Goal: Transaction & Acquisition: Book appointment/travel/reservation

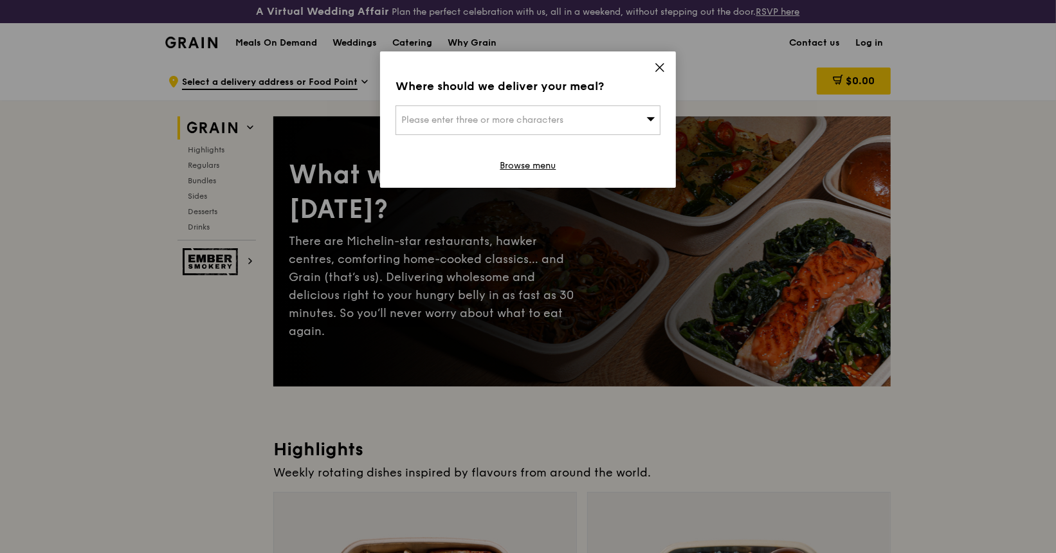
click at [656, 65] on icon at bounding box center [660, 68] width 12 height 12
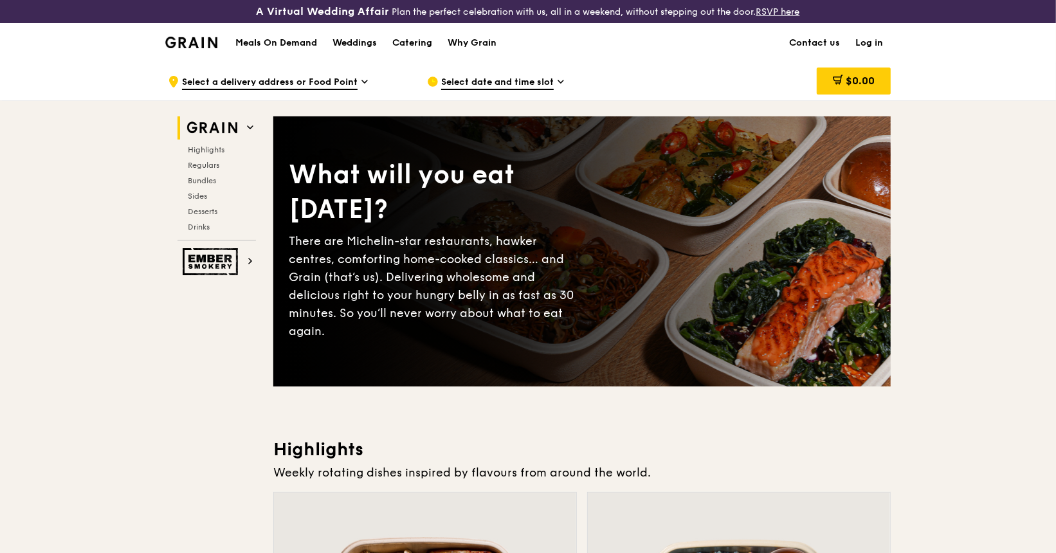
click at [206, 41] on img at bounding box center [191, 43] width 52 height 12
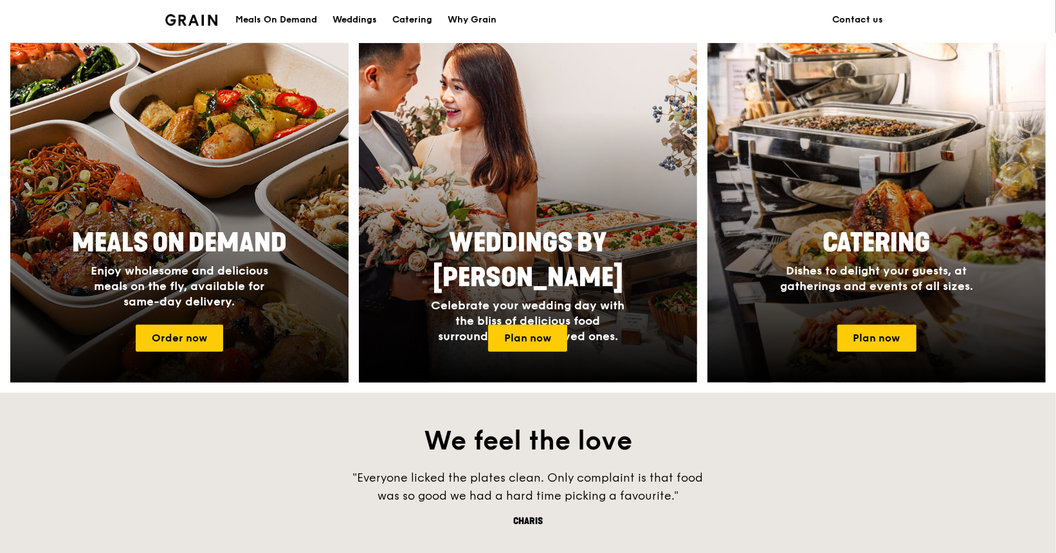
scroll to position [643, 0]
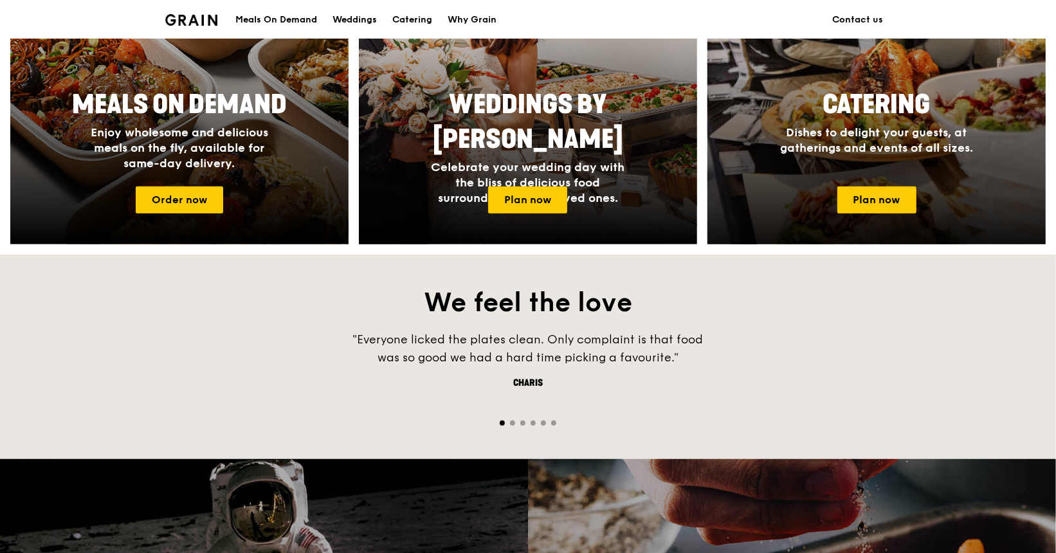
click at [844, 98] on span "Catering" at bounding box center [876, 104] width 107 height 31
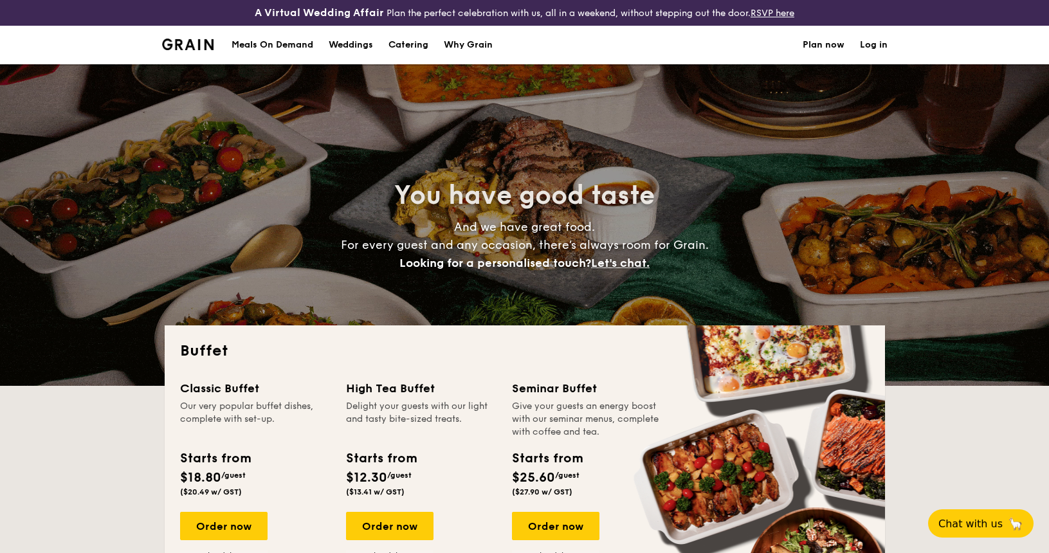
select select
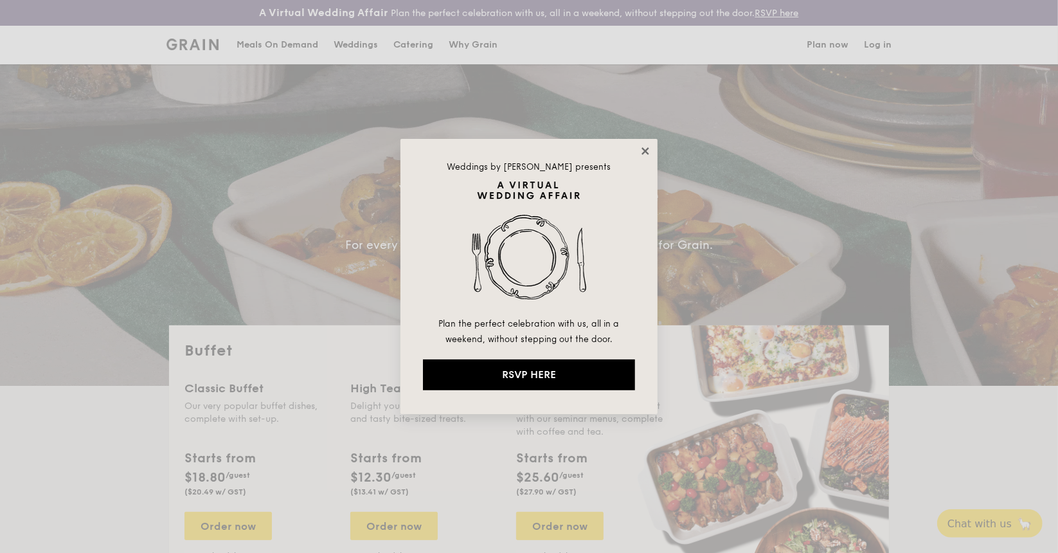
click at [641, 147] on icon at bounding box center [646, 151] width 12 height 12
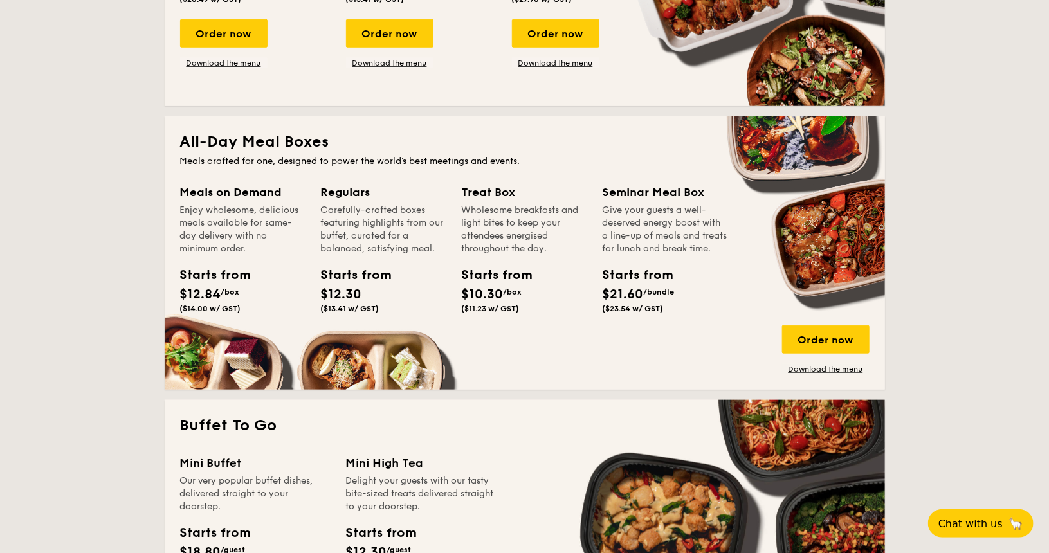
scroll to position [514, 0]
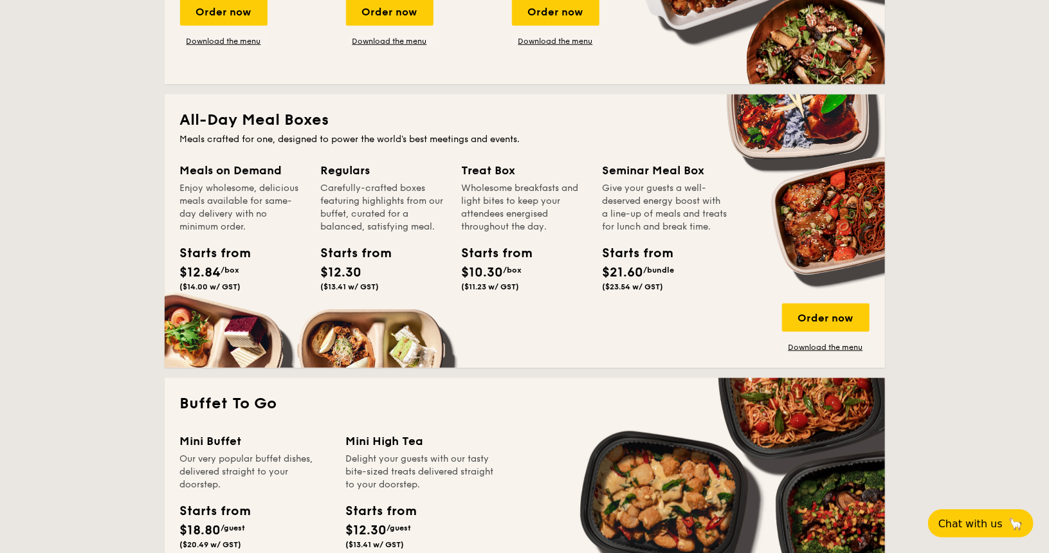
drag, startPoint x: 486, startPoint y: 179, endPoint x: 498, endPoint y: 210, distance: 32.4
click at [498, 210] on div "Treat Box Wholesome breakfasts and light bites to keep your attendees energised…" at bounding box center [524, 197] width 125 height 72
click at [498, 210] on div "Wholesome breakfasts and light bites to keep your attendees energised throughou…" at bounding box center [524, 207] width 125 height 51
drag, startPoint x: 522, startPoint y: 185, endPoint x: 527, endPoint y: 210, distance: 26.2
click at [527, 210] on div "Wholesome breakfasts and light bites to keep your attendees energised throughou…" at bounding box center [524, 207] width 125 height 51
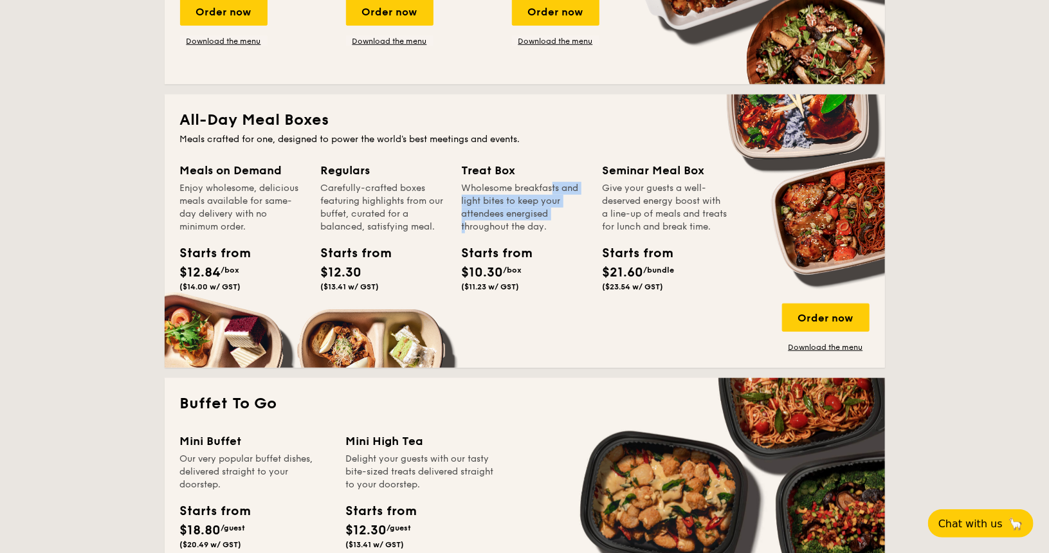
click at [527, 210] on div "Wholesome breakfasts and light bites to keep your attendees energised throughou…" at bounding box center [524, 207] width 125 height 51
drag, startPoint x: 527, startPoint y: 190, endPoint x: 524, endPoint y: 220, distance: 29.7
click at [524, 220] on div "Wholesome breakfasts and light bites to keep your attendees energised throughou…" at bounding box center [524, 207] width 125 height 51
click at [523, 220] on div "Wholesome breakfasts and light bites to keep your attendees energised throughou…" at bounding box center [524, 207] width 125 height 51
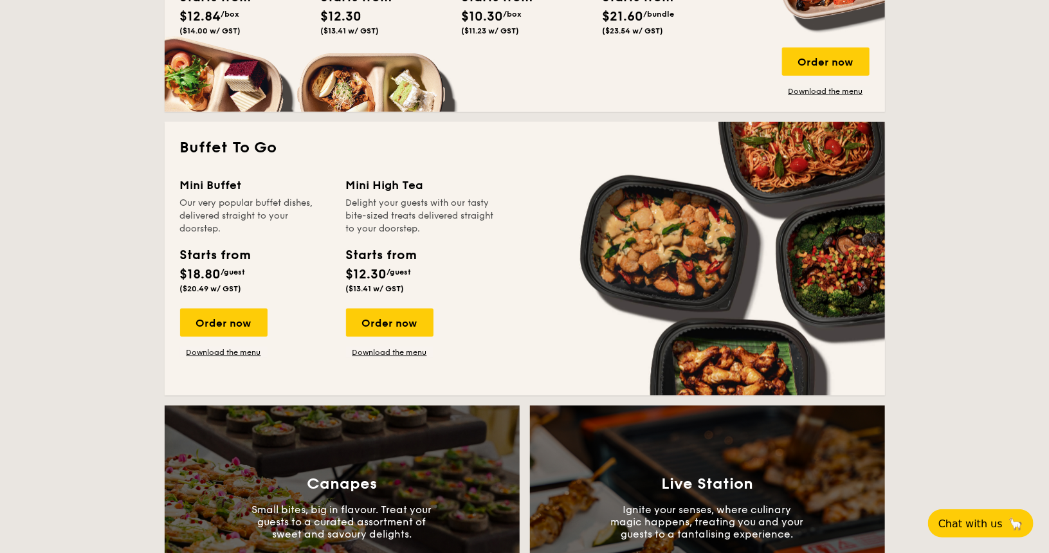
scroll to position [771, 0]
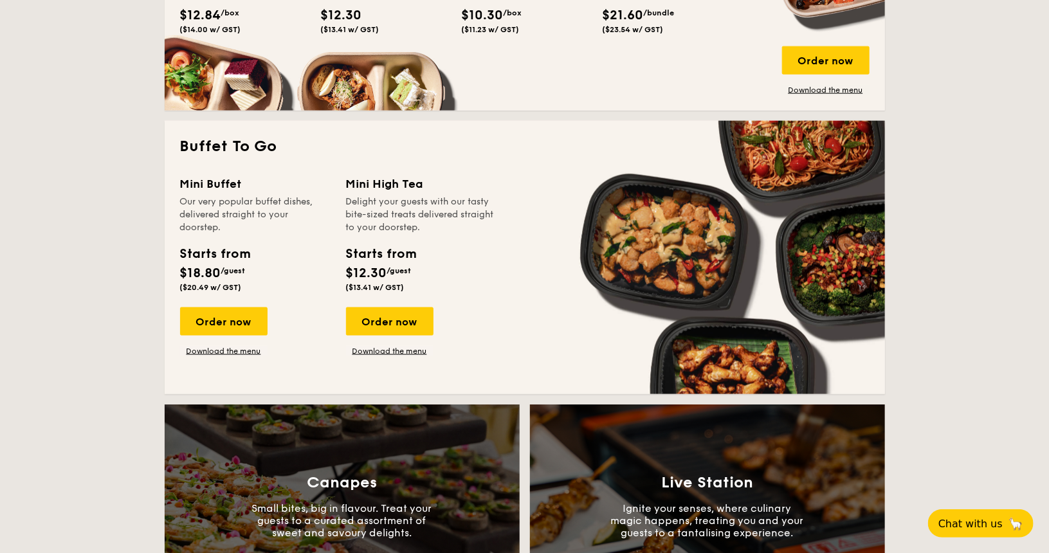
drag, startPoint x: 382, startPoint y: 218, endPoint x: 384, endPoint y: 211, distance: 7.3
click at [384, 211] on div "Delight your guests with our tasty bite-sized treats delivered straight to your…" at bounding box center [421, 214] width 150 height 39
drag, startPoint x: 432, startPoint y: 206, endPoint x: 435, endPoint y: 222, distance: 16.3
click at [435, 222] on div "Delight your guests with our tasty bite-sized treats delivered straight to your…" at bounding box center [421, 214] width 150 height 39
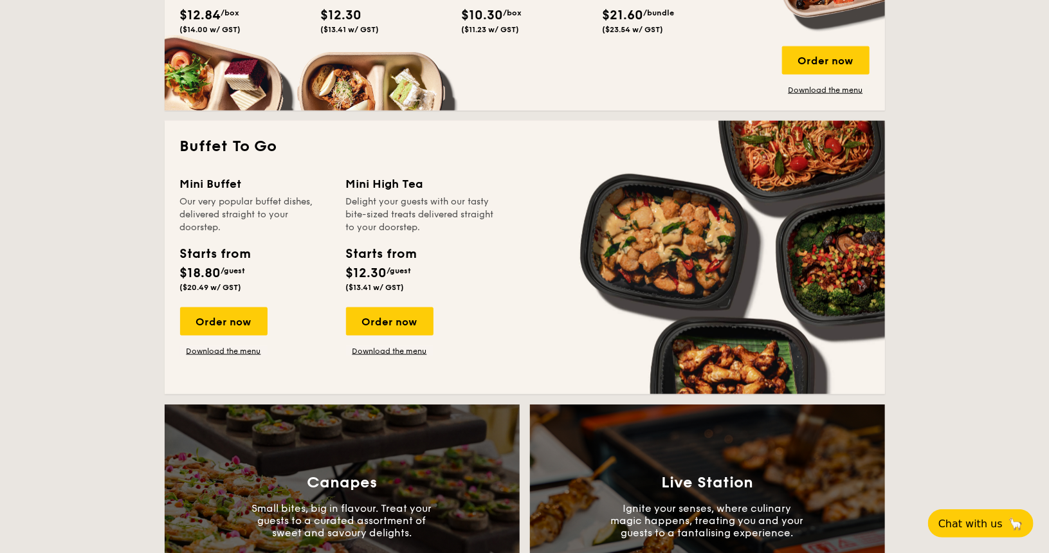
click at [435, 222] on div "Delight your guests with our tasty bite-sized treats delivered straight to your…" at bounding box center [421, 214] width 150 height 39
drag, startPoint x: 390, startPoint y: 203, endPoint x: 387, endPoint y: 225, distance: 22.6
click at [387, 225] on div "Delight your guests with our tasty bite-sized treats delivered straight to your…" at bounding box center [421, 214] width 150 height 39
drag, startPoint x: 399, startPoint y: 207, endPoint x: 403, endPoint y: 223, distance: 16.5
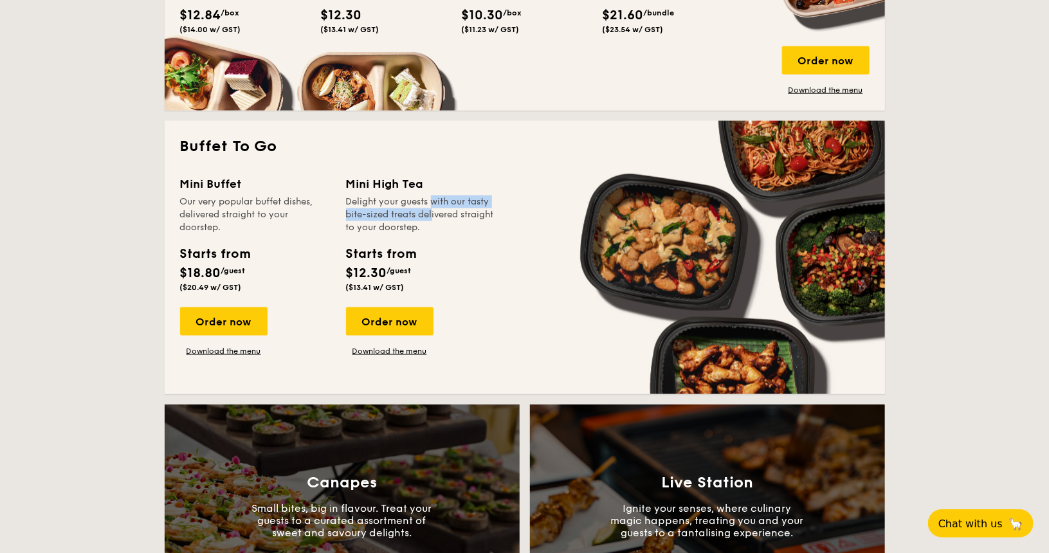
click at [403, 223] on div "Delight your guests with our tasty bite-sized treats delivered straight to your…" at bounding box center [421, 214] width 150 height 39
click at [390, 270] on span "/guest" at bounding box center [399, 270] width 24 height 9
drag, startPoint x: 383, startPoint y: 195, endPoint x: 386, endPoint y: 215, distance: 20.2
click at [386, 215] on div "Delight your guests with our tasty bite-sized treats delivered straight to your…" at bounding box center [421, 214] width 150 height 39
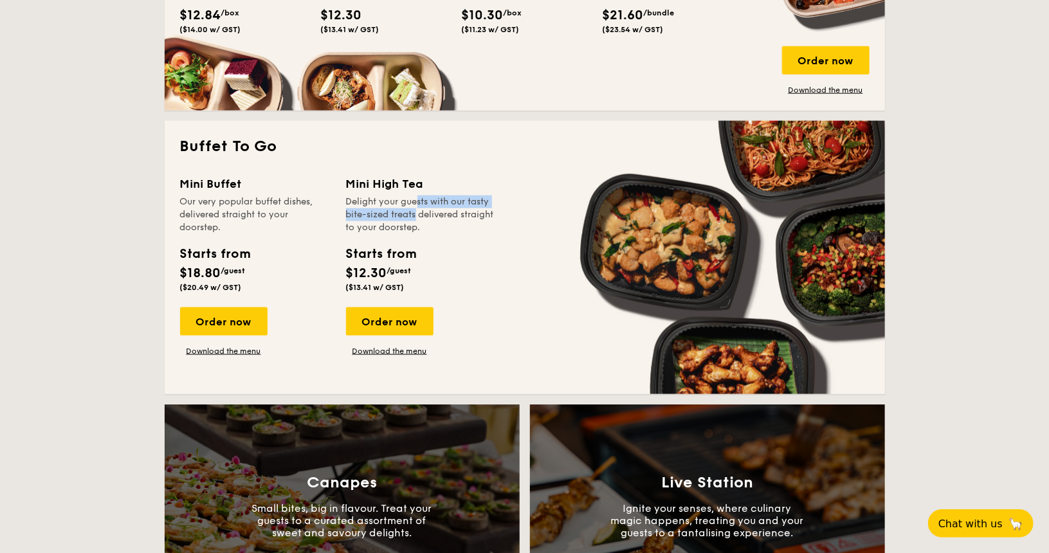
click at [386, 215] on div "Delight your guests with our tasty bite-sized treats delivered straight to your…" at bounding box center [421, 214] width 150 height 39
drag, startPoint x: 228, startPoint y: 208, endPoint x: 233, endPoint y: 230, distance: 21.8
click at [233, 230] on div "Our very popular buffet dishes, delivered straight to your doorstep." at bounding box center [255, 214] width 150 height 39
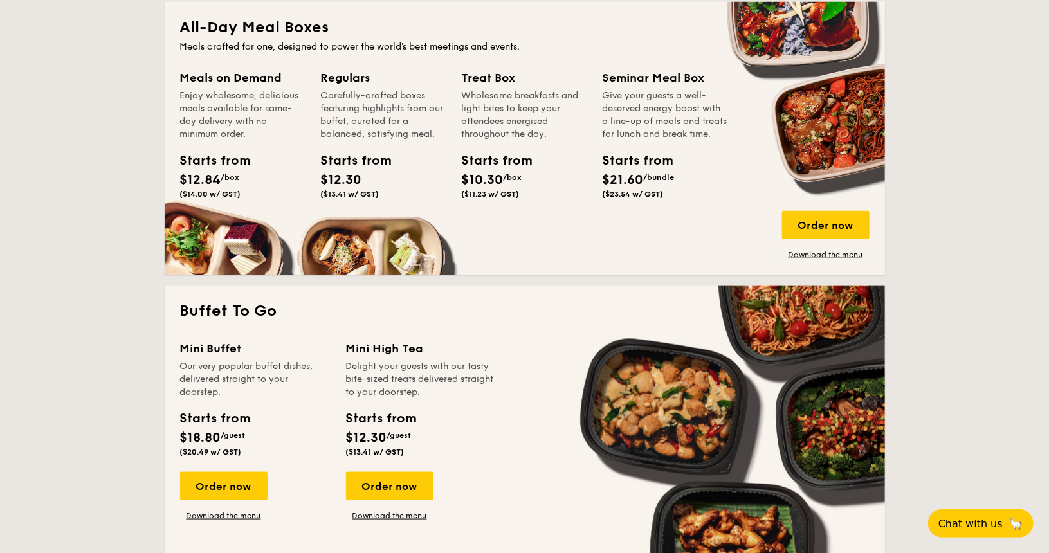
scroll to position [579, 0]
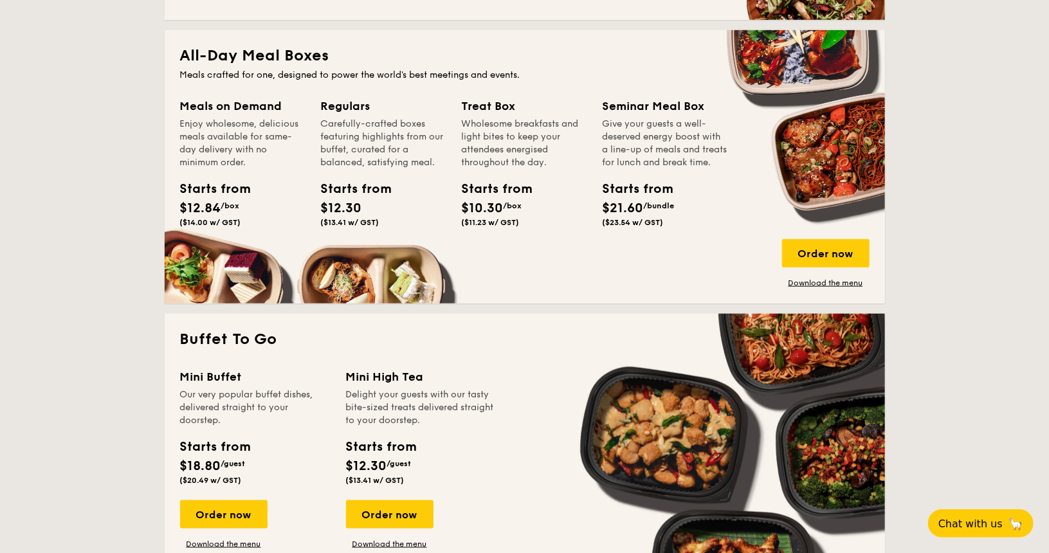
click at [641, 150] on div "Give your guests a well-deserved energy boost with a line-up of meals and treat…" at bounding box center [664, 143] width 125 height 51
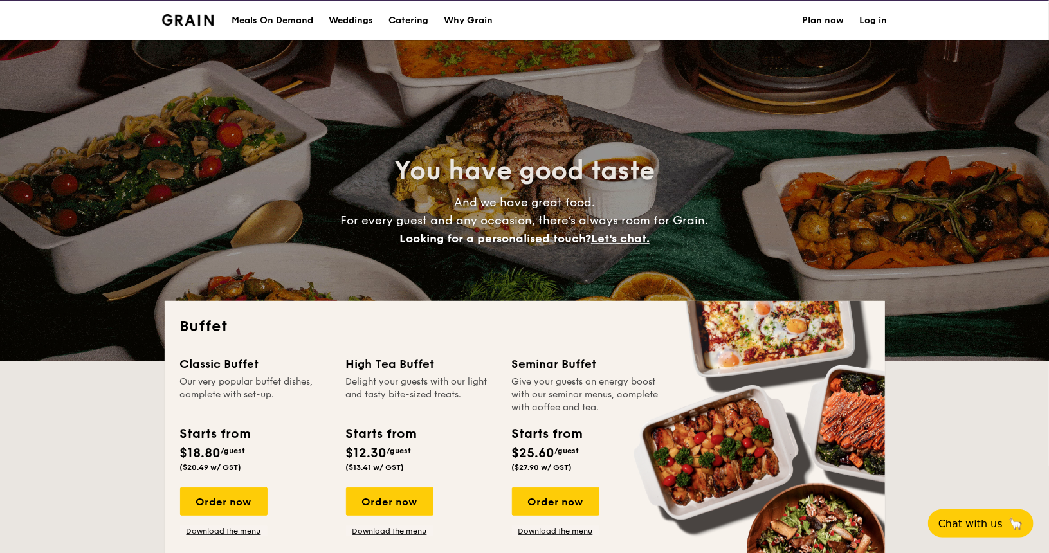
scroll to position [0, 0]
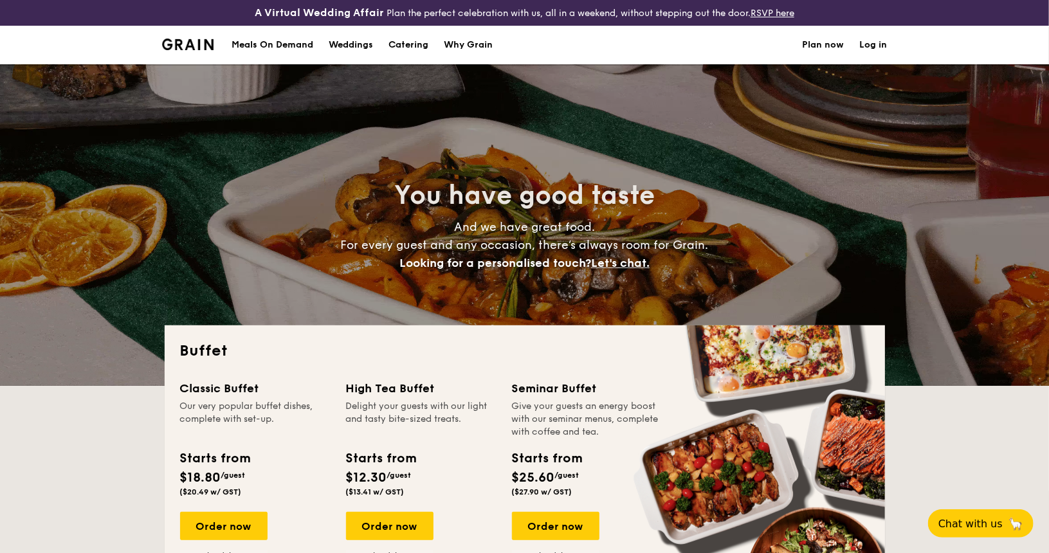
click at [420, 49] on h1 "Catering" at bounding box center [408, 45] width 40 height 39
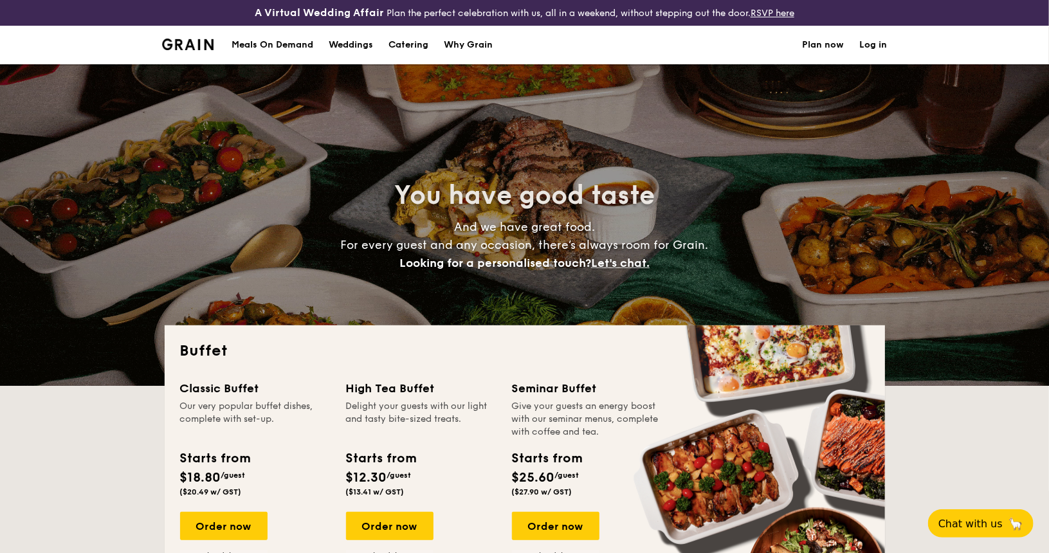
click at [411, 40] on h1 "Catering" at bounding box center [408, 45] width 40 height 39
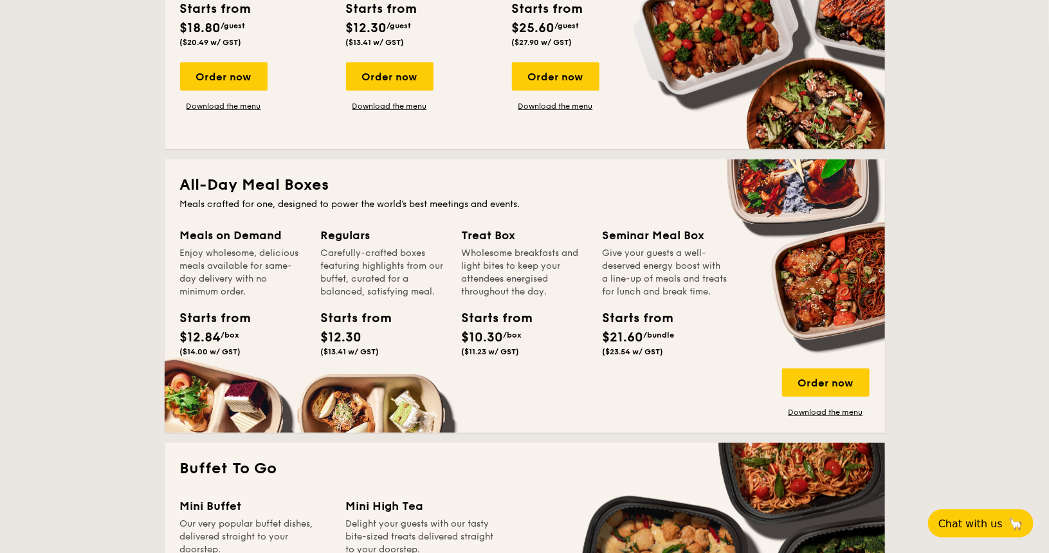
scroll to position [450, 0]
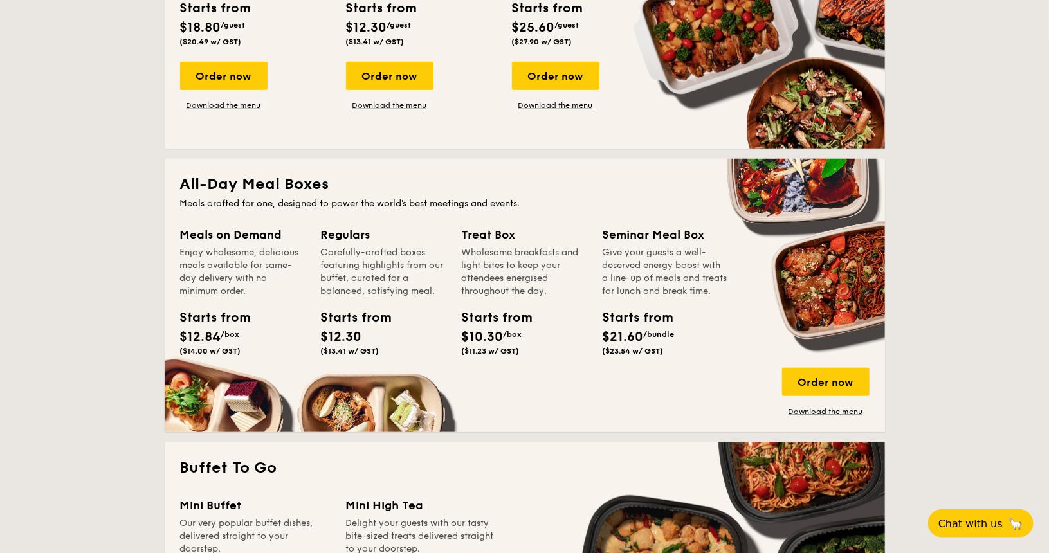
click at [361, 281] on div "Carefully-crafted boxes featuring highlights from our buffet, curated for a bal…" at bounding box center [383, 271] width 125 height 51
drag, startPoint x: 444, startPoint y: 24, endPoint x: 444, endPoint y: 8, distance: 16.1
click at [444, 24] on div "Starts from $12.30 /guest ($13.41 w/ GST)" at bounding box center [421, 25] width 161 height 53
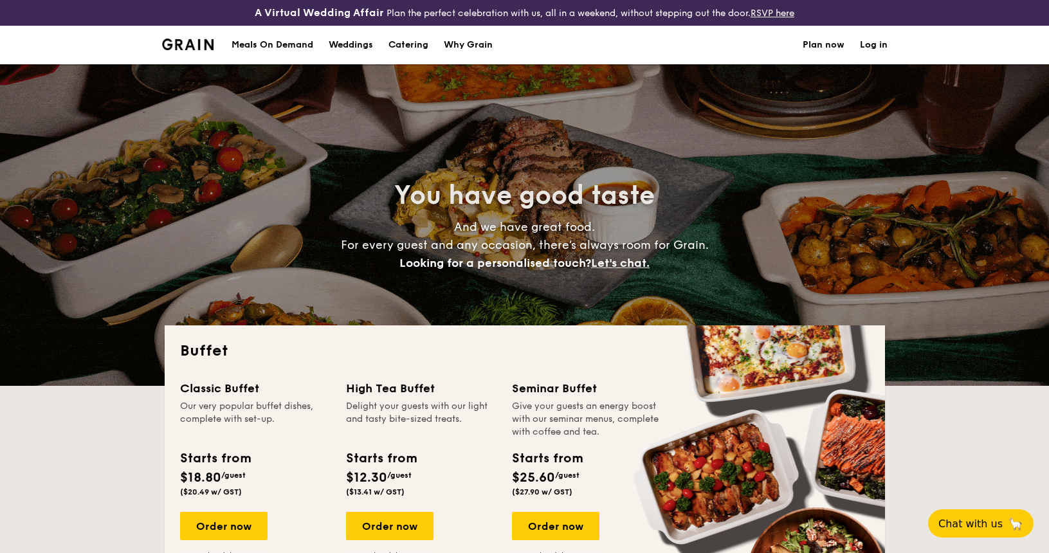
select select
